Goal: Check status

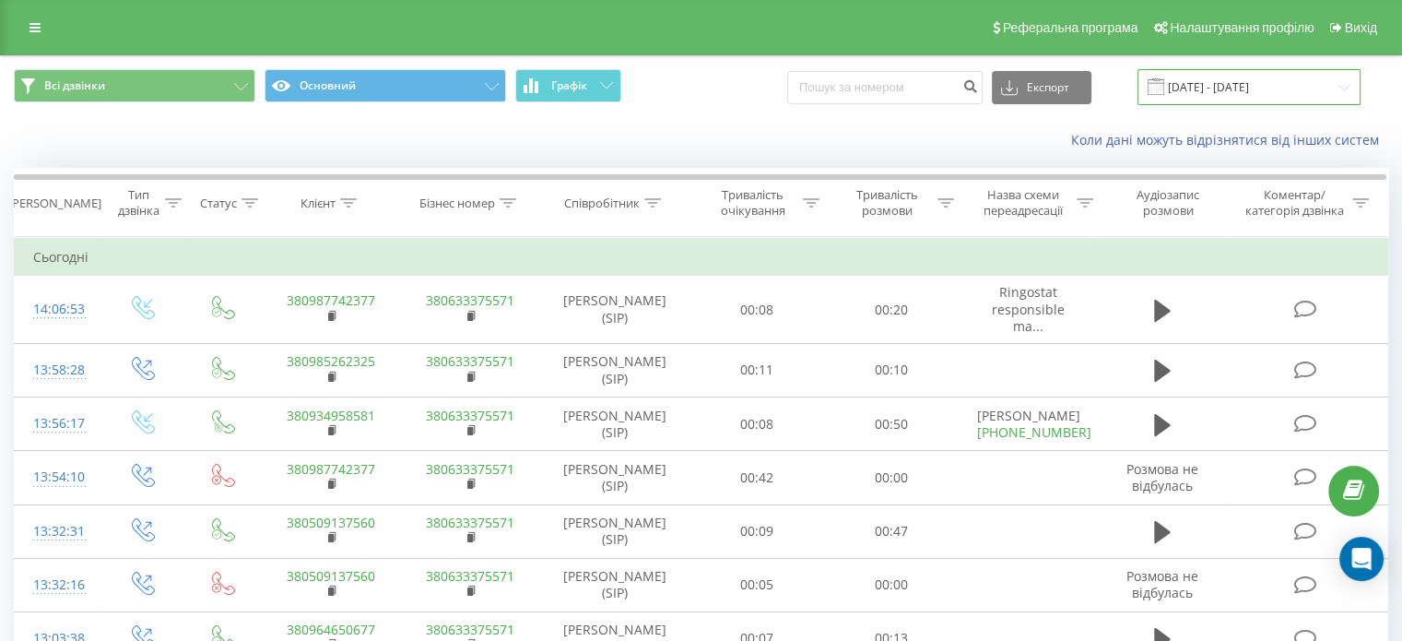
click at [1301, 77] on input "[DATE] - [DATE]" at bounding box center [1248, 87] width 223 height 36
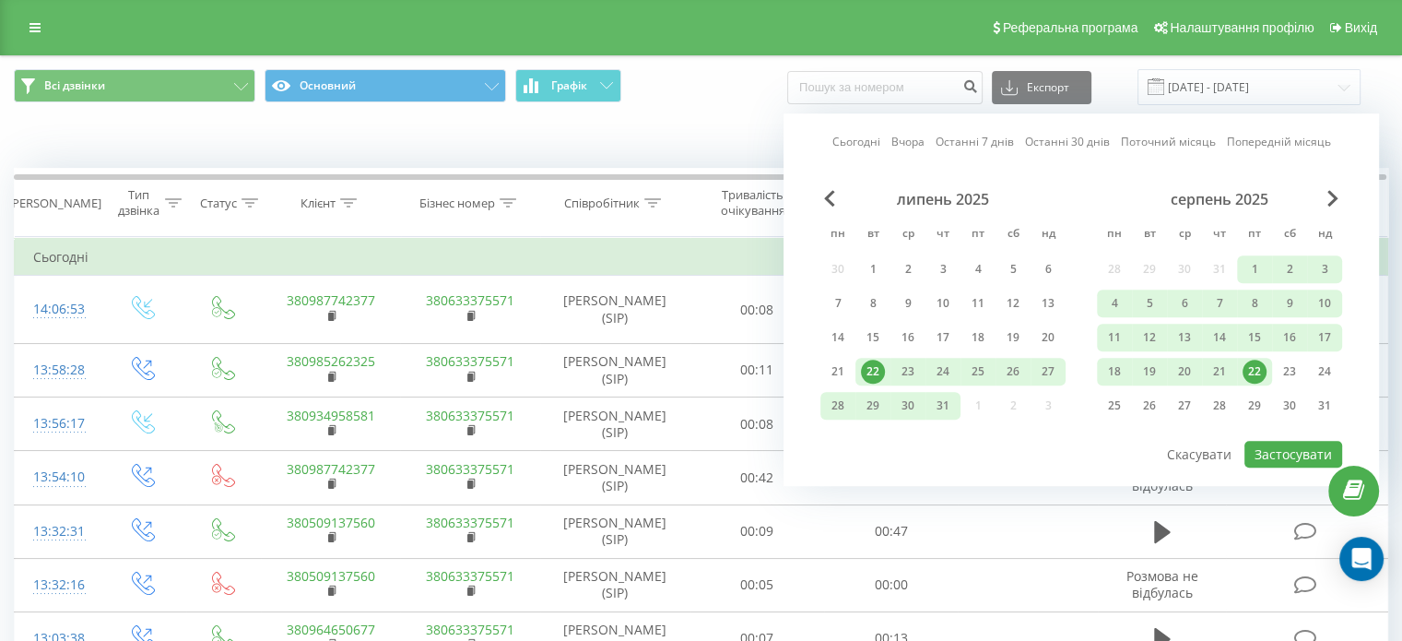
click at [1255, 364] on div "22" at bounding box center [1254, 371] width 24 height 24
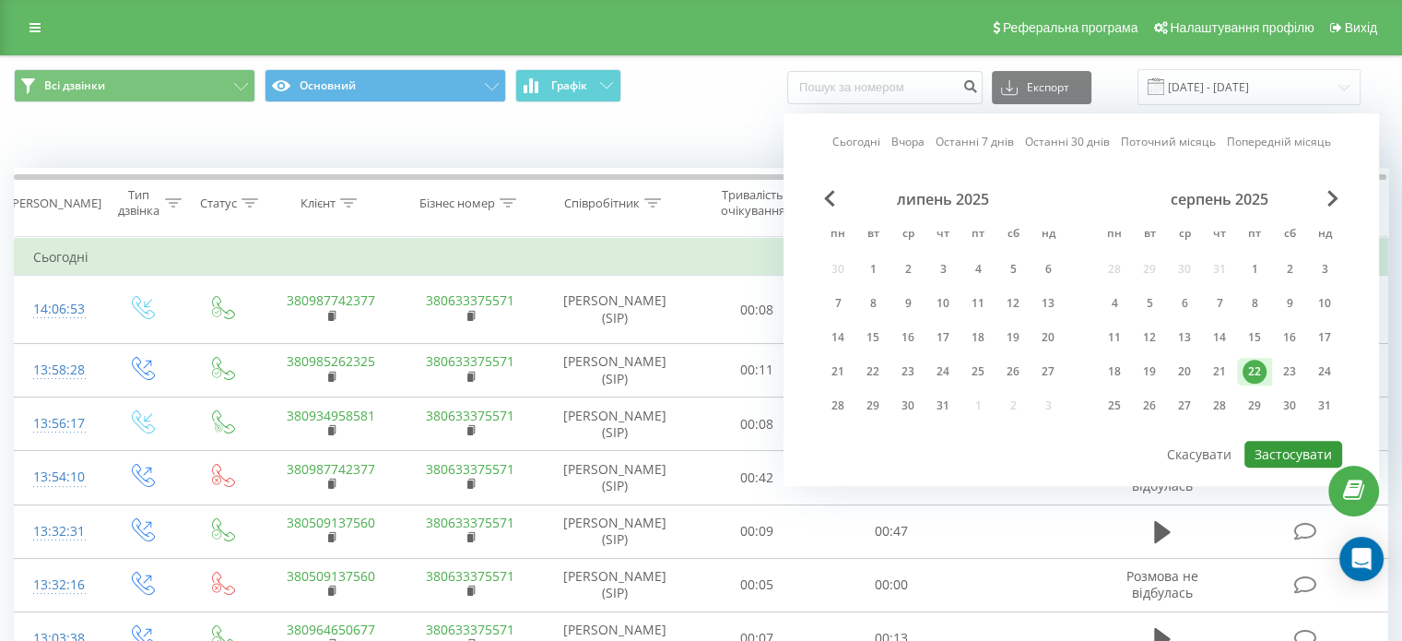
click at [1277, 453] on button "Застосувати" at bounding box center [1293, 454] width 98 height 27
type input "22.08.2025 - 22.08.2025"
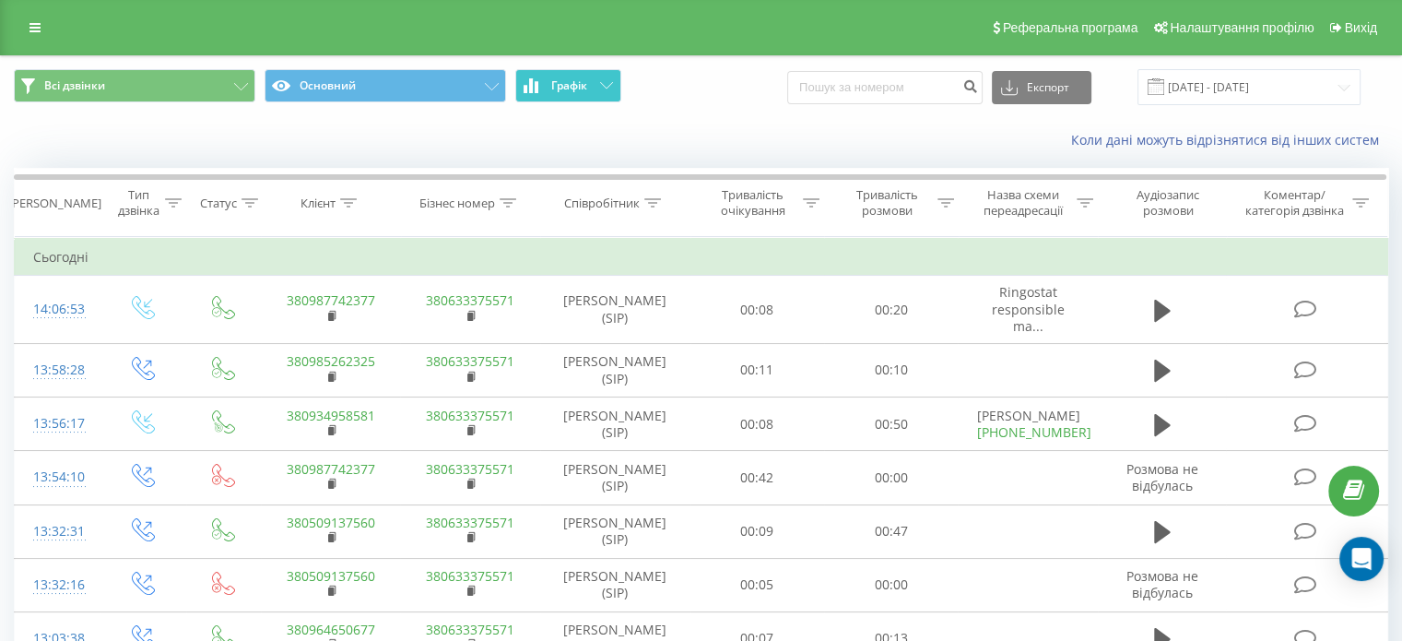
click at [571, 84] on span "Графік" at bounding box center [569, 85] width 36 height 13
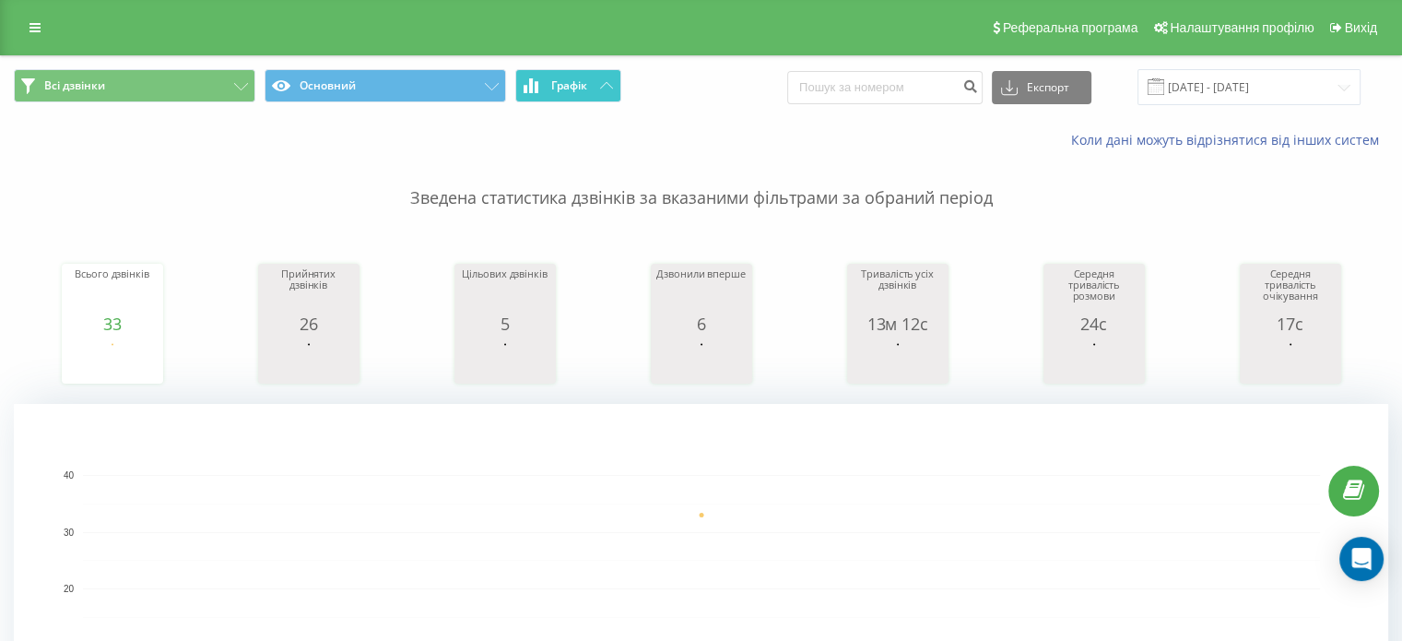
click at [571, 84] on span "Графік" at bounding box center [569, 85] width 36 height 13
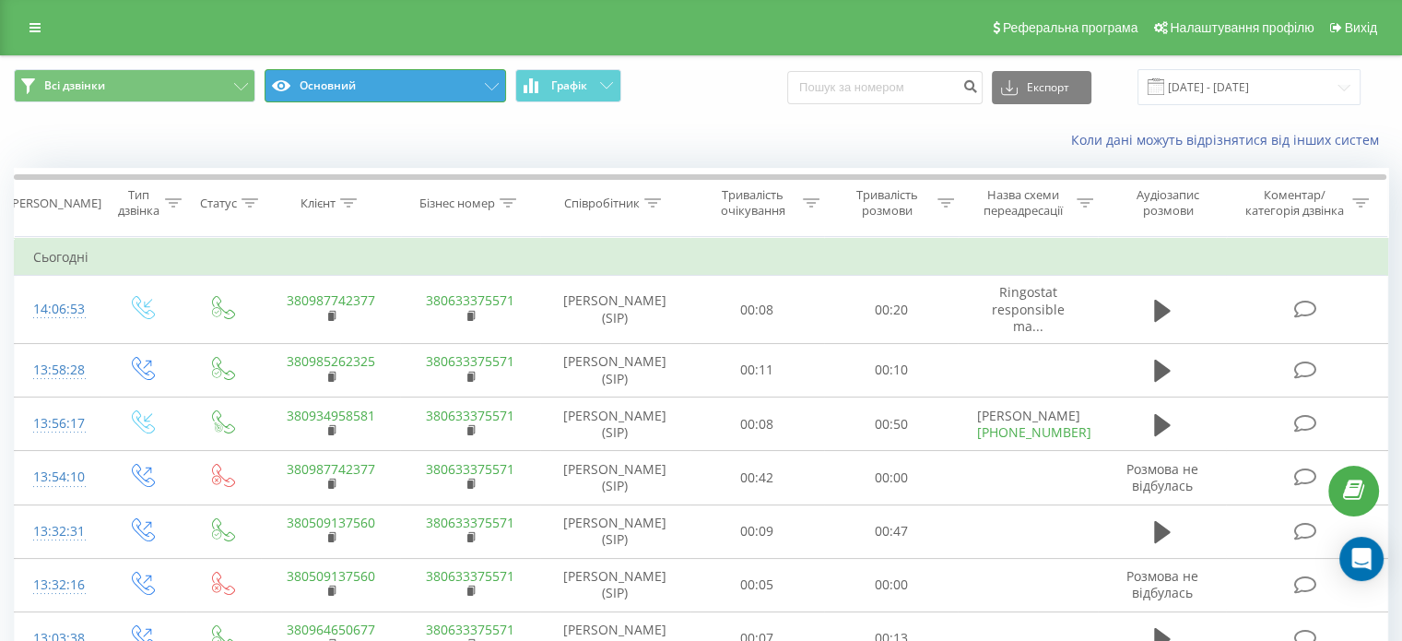
click at [470, 77] on button "Основний" at bounding box center [385, 85] width 241 height 33
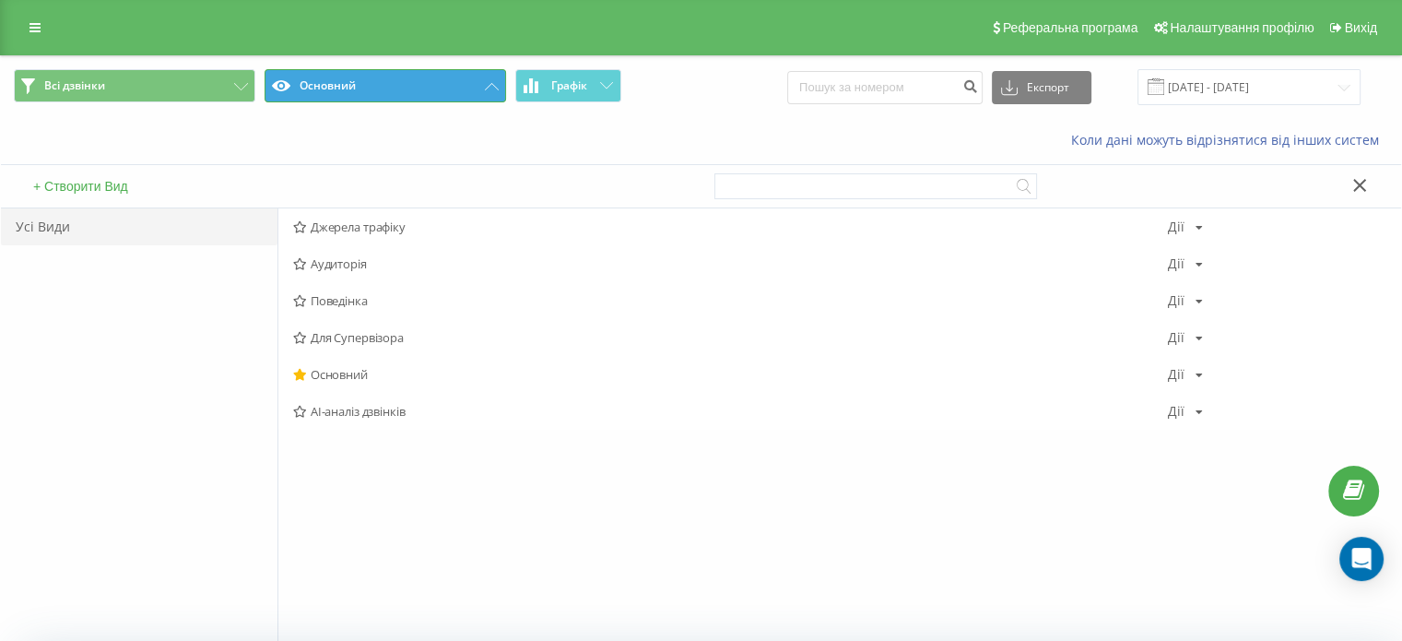
click at [472, 77] on button "Основний" at bounding box center [385, 85] width 241 height 33
